Goal: Information Seeking & Learning: Find contact information

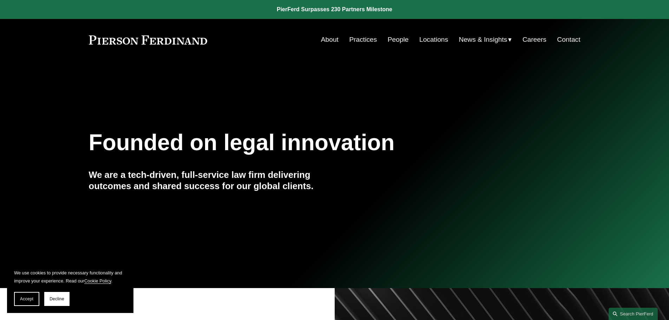
click at [365, 41] on link "Practices" at bounding box center [363, 39] width 28 height 13
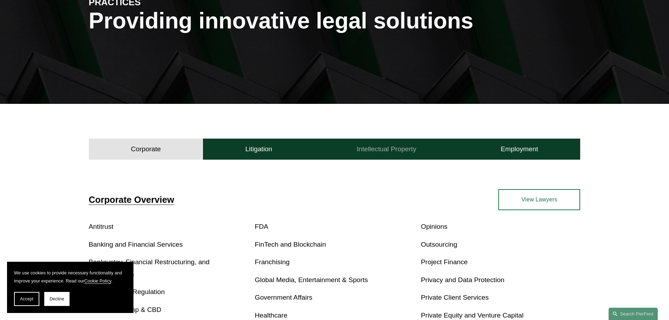
scroll to position [105, 0]
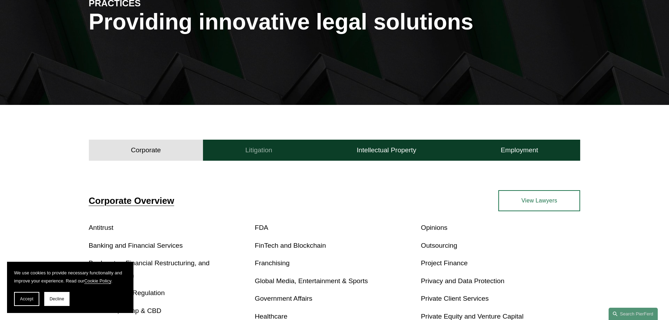
click at [267, 146] on h4 "Litigation" at bounding box center [258, 150] width 27 height 8
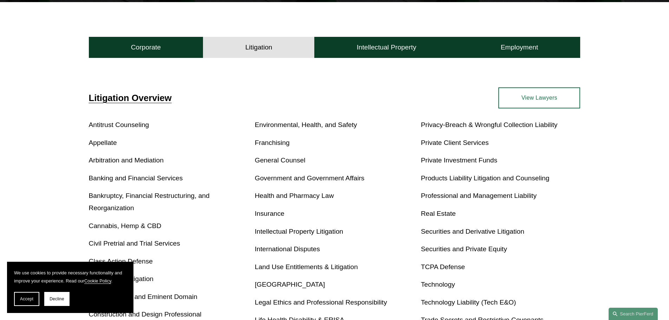
scroll to position [141, 0]
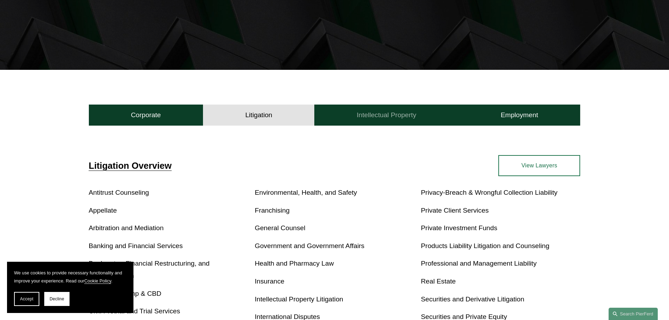
click at [376, 116] on h4 "Intellectual Property" at bounding box center [387, 115] width 60 height 8
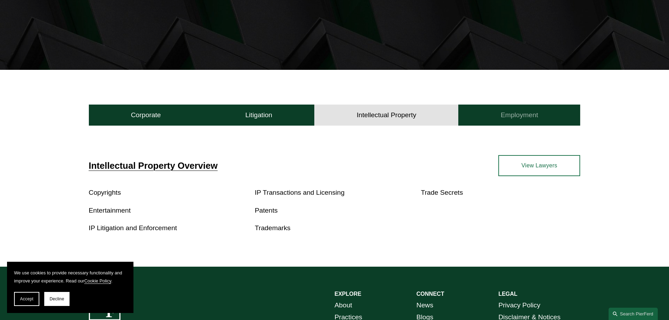
click at [538, 119] on h4 "Employment" at bounding box center [520, 115] width 38 height 8
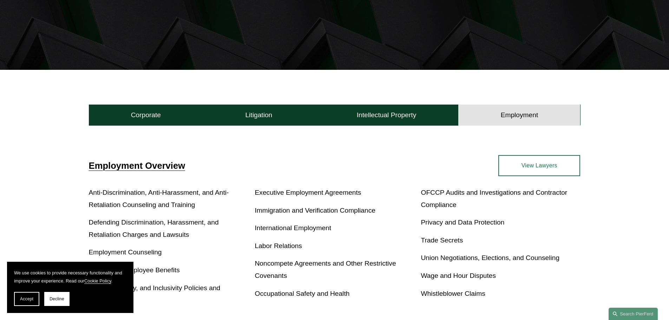
click at [531, 169] on link "View Lawyers" at bounding box center [540, 165] width 82 height 21
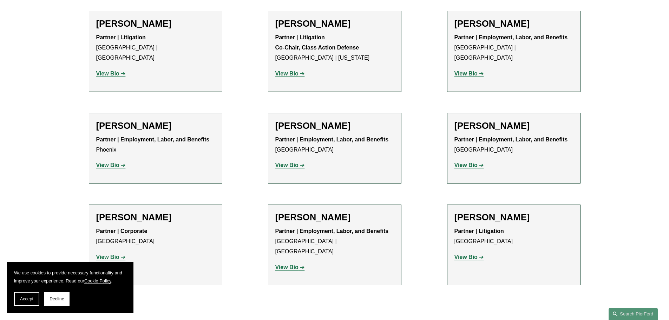
scroll to position [1200, 0]
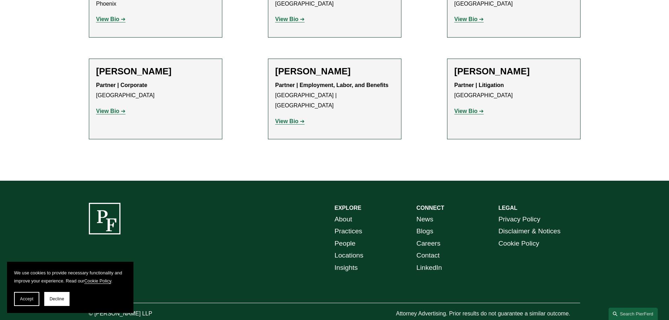
click at [350, 250] on link "Locations" at bounding box center [349, 256] width 29 height 12
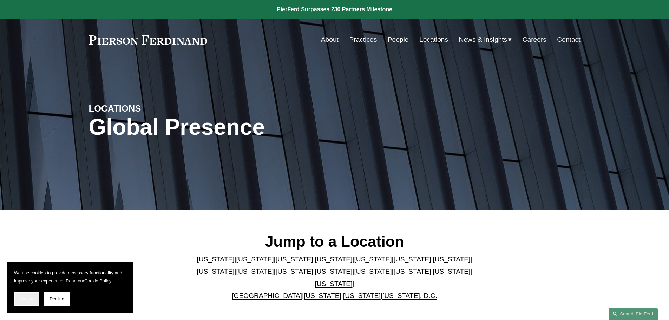
click at [23, 301] on span "Accept" at bounding box center [26, 299] width 13 height 5
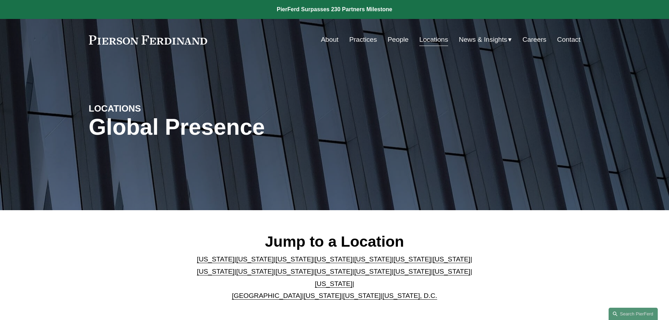
click at [390, 41] on link "People" at bounding box center [398, 39] width 21 height 13
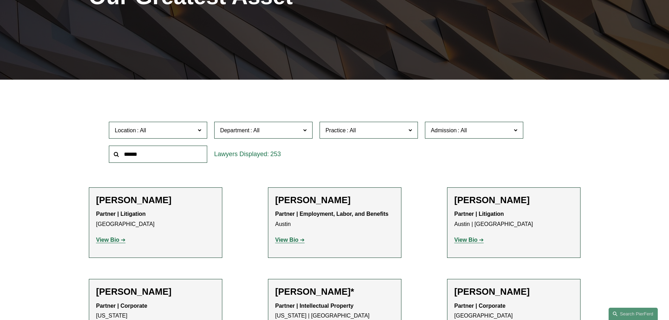
scroll to position [141, 0]
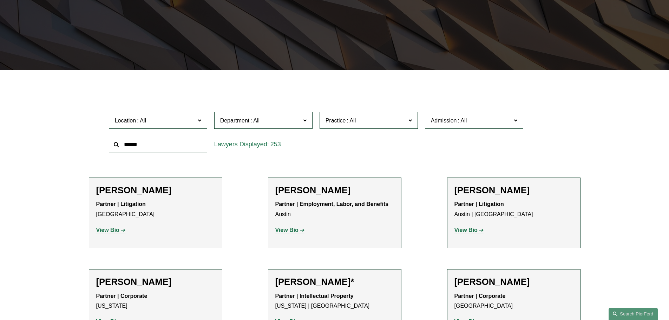
click at [169, 145] on input "text" at bounding box center [158, 144] width 98 height 17
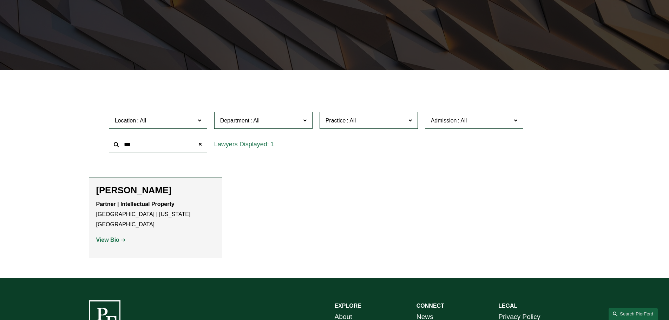
type input "***"
click at [134, 190] on h2 "[PERSON_NAME]" at bounding box center [155, 190] width 119 height 11
click at [117, 237] on strong "View Bio" at bounding box center [107, 240] width 23 height 6
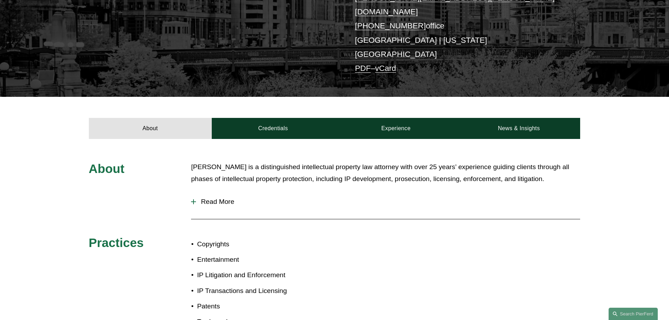
scroll to position [176, 0]
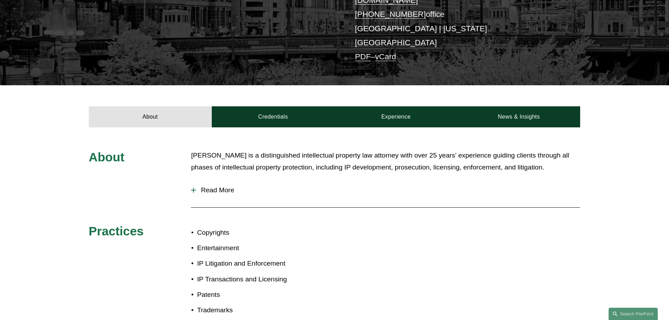
click at [190, 168] on div "About [PERSON_NAME] is a distinguished intellectual property law attorney with …" at bounding box center [334, 245] width 669 height 190
click at [195, 188] on div at bounding box center [193, 190] width 5 height 5
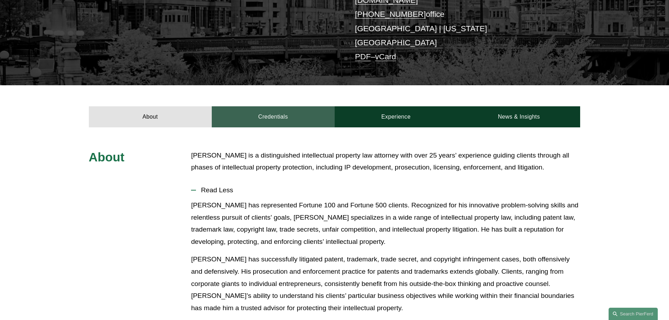
click at [294, 106] on link "Credentials" at bounding box center [273, 116] width 123 height 21
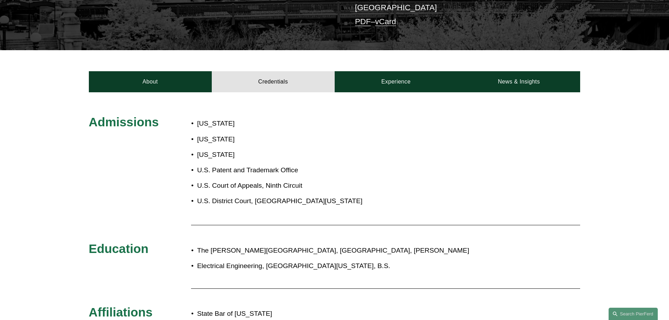
scroll to position [35, 0]
